Goal: Complete application form

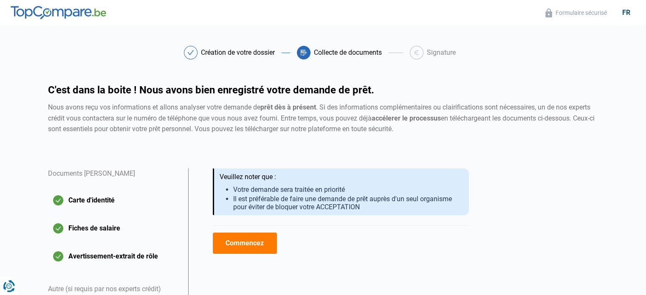
click at [263, 237] on button "Commencez" at bounding box center [245, 243] width 64 height 21
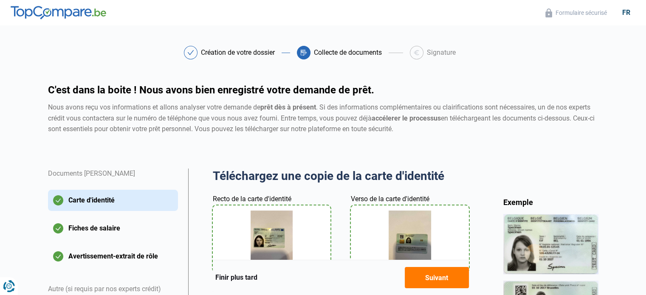
click at [447, 288] on button "Suivant" at bounding box center [437, 277] width 64 height 21
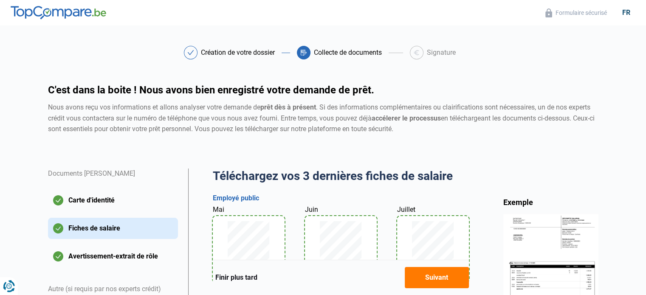
click at [450, 281] on button "Suivant" at bounding box center [437, 277] width 64 height 21
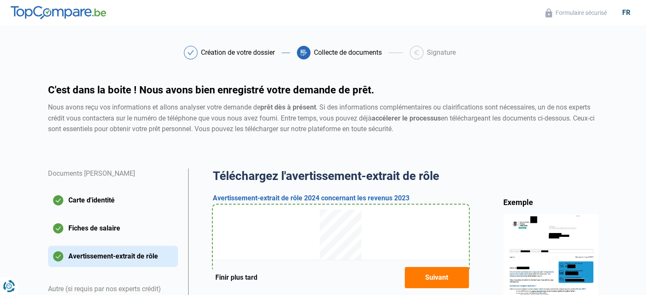
click at [450, 281] on button "Suivant" at bounding box center [437, 277] width 64 height 21
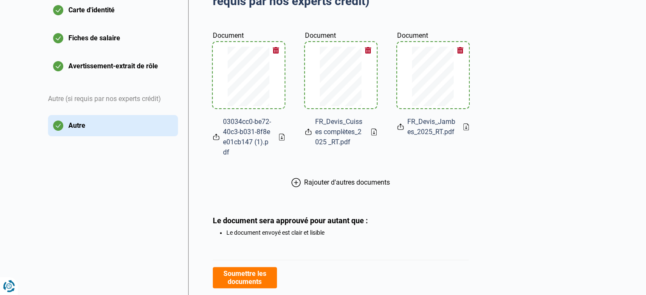
scroll to position [193, 0]
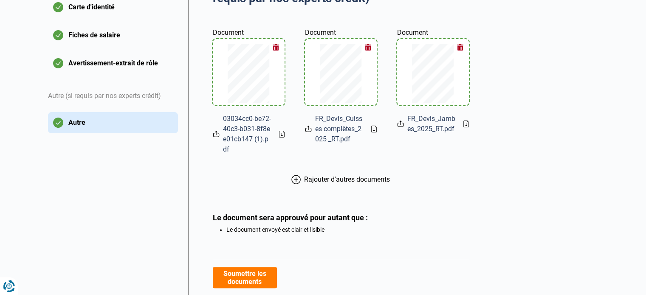
click at [240, 275] on button "Soumettre les documents" at bounding box center [245, 277] width 64 height 21
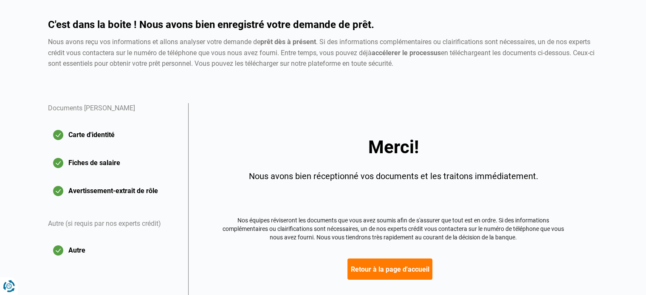
scroll to position [65, 0]
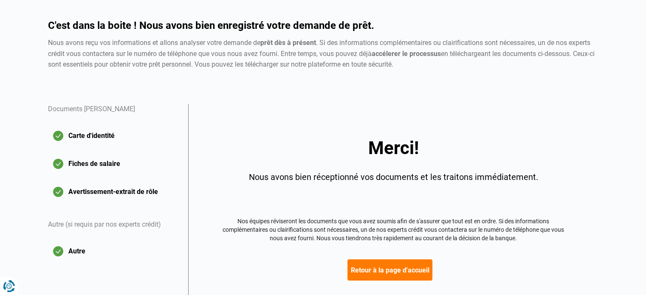
click at [420, 270] on button "Retour à la page d'accueil" at bounding box center [390, 270] width 85 height 21
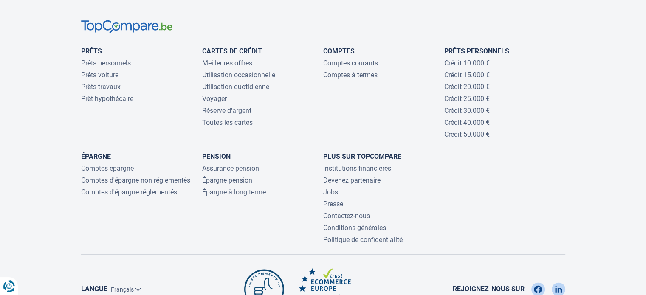
scroll to position [1847, 0]
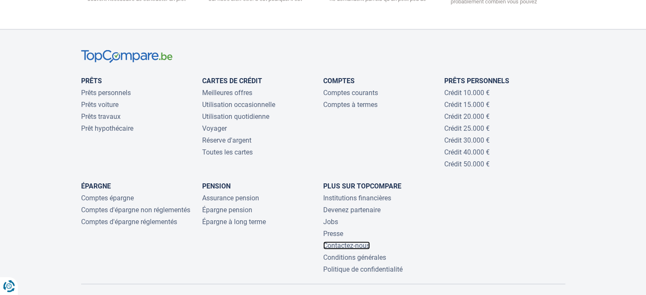
click at [352, 242] on link "Contactez-nous" at bounding box center [346, 246] width 47 height 8
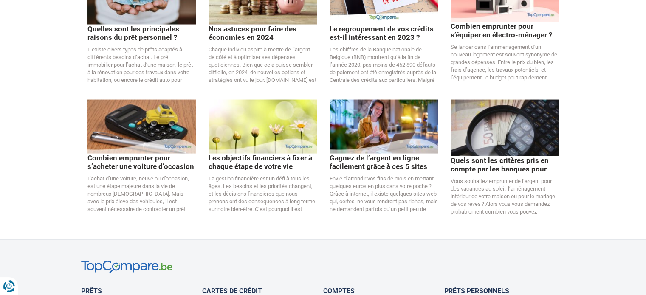
scroll to position [1772, 0]
